Goal: Find contact information: Find contact information

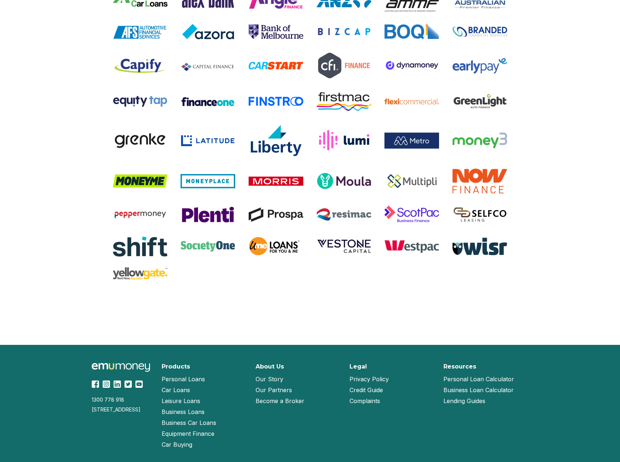
scroll to position [1406, 0]
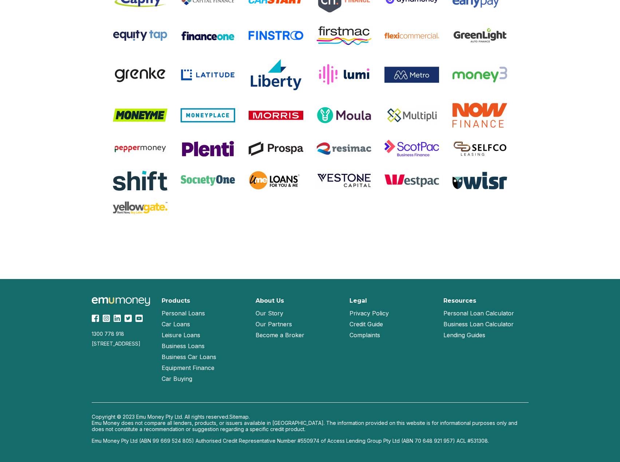
click at [268, 322] on link "Our Partners" at bounding box center [274, 324] width 36 height 11
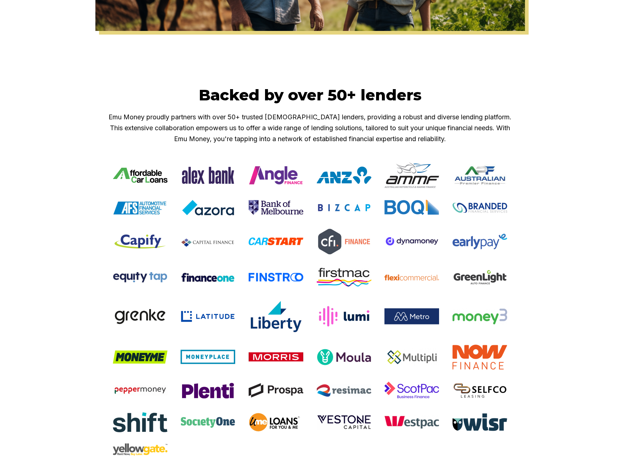
scroll to position [533, 0]
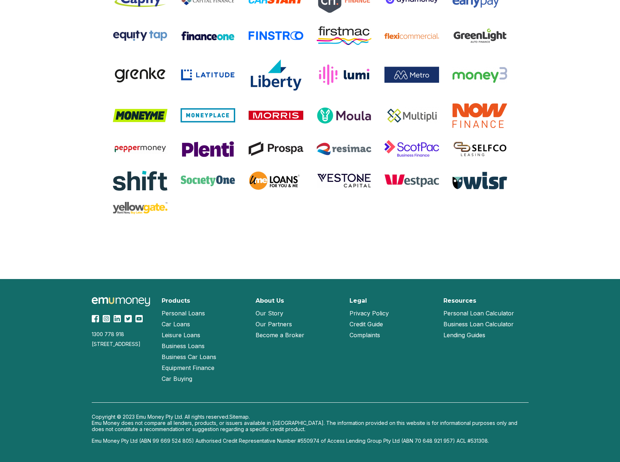
click at [270, 314] on link "Our Story" at bounding box center [270, 313] width 28 height 11
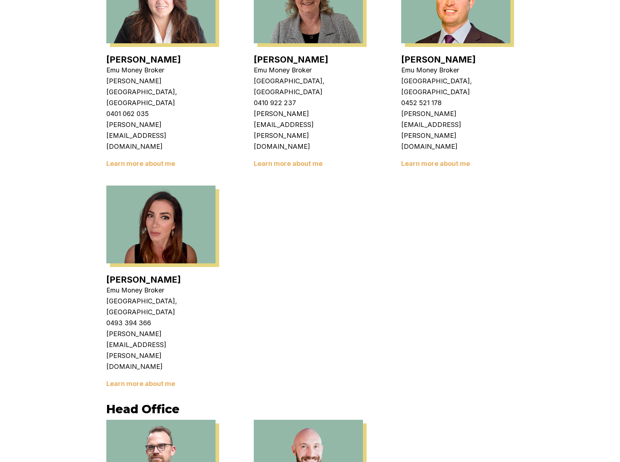
scroll to position [1201, 0]
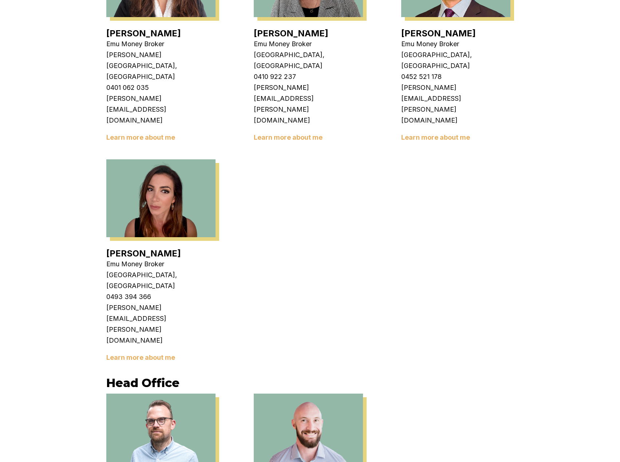
drag, startPoint x: 269, startPoint y: 405, endPoint x: 264, endPoint y: 404, distance: 5.1
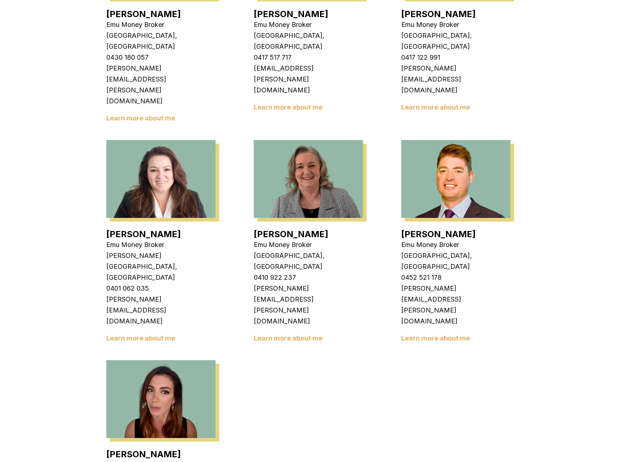
scroll to position [1292, 0]
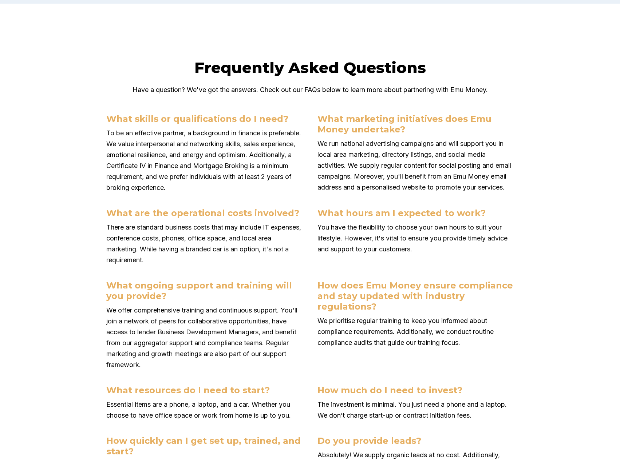
scroll to position [3052, 0]
